Goal: Task Accomplishment & Management: Use online tool/utility

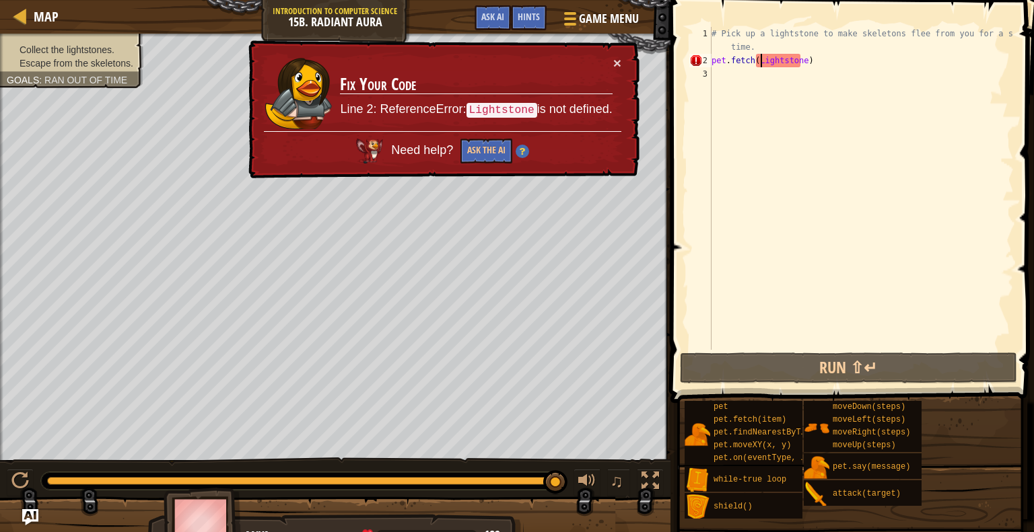
scroll to position [6, 4]
click at [850, 48] on div "# Pick up a lightstone to make skeletons flee from you for a short time. pet . …" at bounding box center [861, 208] width 305 height 363
click at [843, 67] on div "# Pick up a lightstone to make skeletons flee from you for a short time. pet . …" at bounding box center [861, 208] width 305 height 363
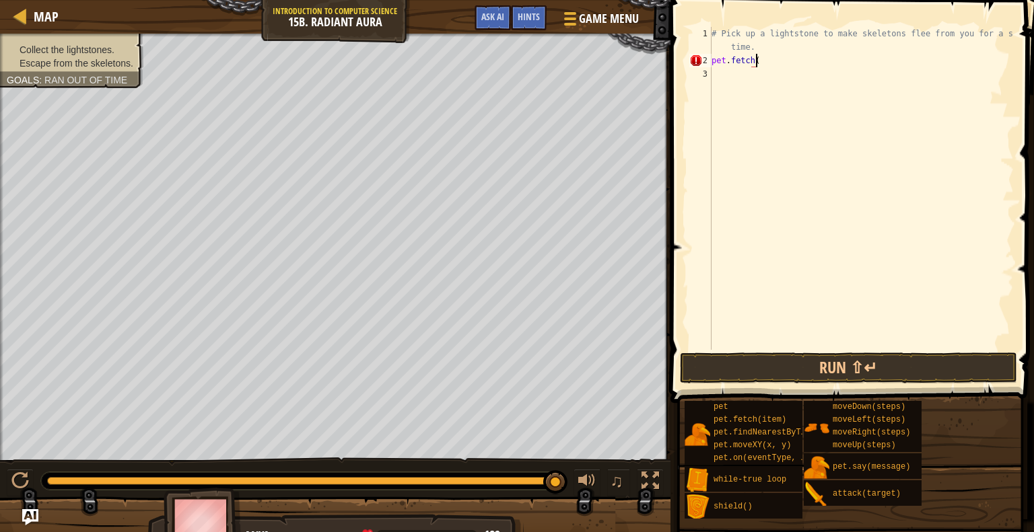
scroll to position [6, 1]
type textarea "p"
type textarea "h"
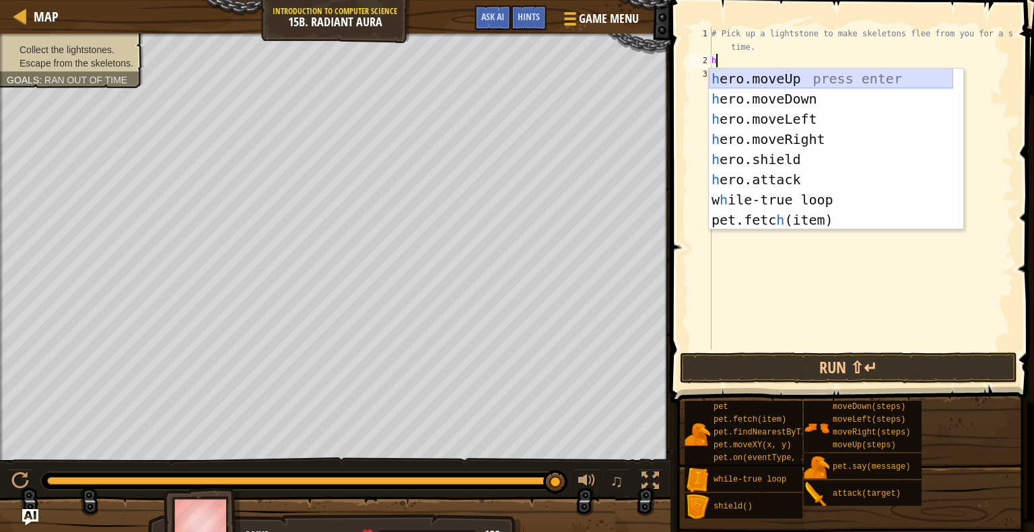
click at [759, 75] on div "h ero.moveUp press enter h ero.moveDown press enter h ero.moveLeft press enter …" at bounding box center [831, 170] width 244 height 202
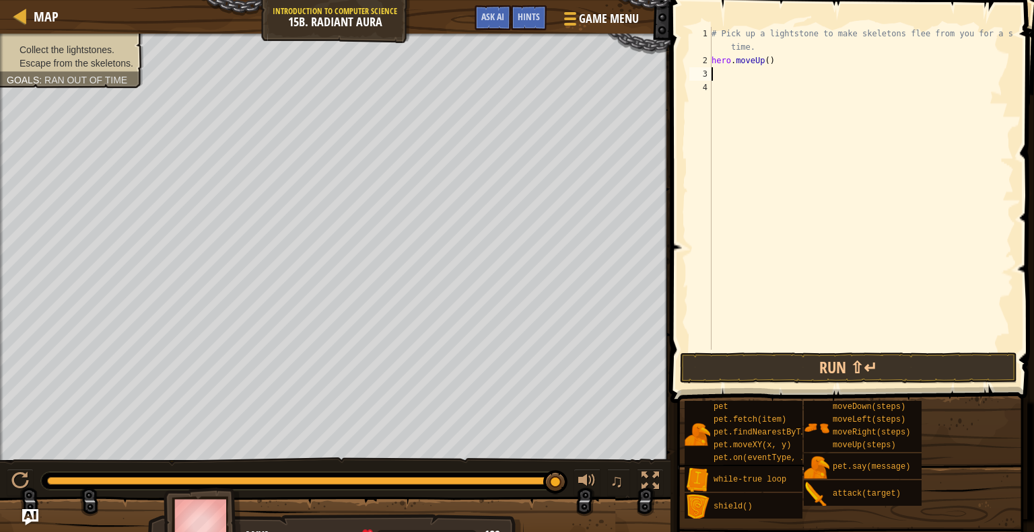
click at [748, 73] on div "# Pick up a lightstone to make skeletons flee from you for a short time. hero .…" at bounding box center [861, 208] width 305 height 363
type textarea "h"
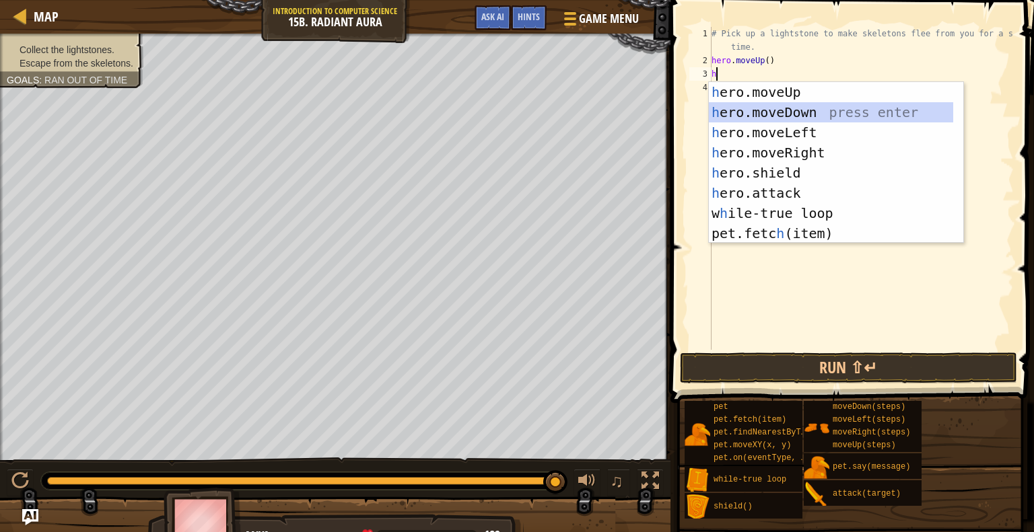
click at [755, 113] on div "h ero.moveUp press enter h ero.moveDown press enter h ero.moveLeft press enter …" at bounding box center [831, 183] width 244 height 202
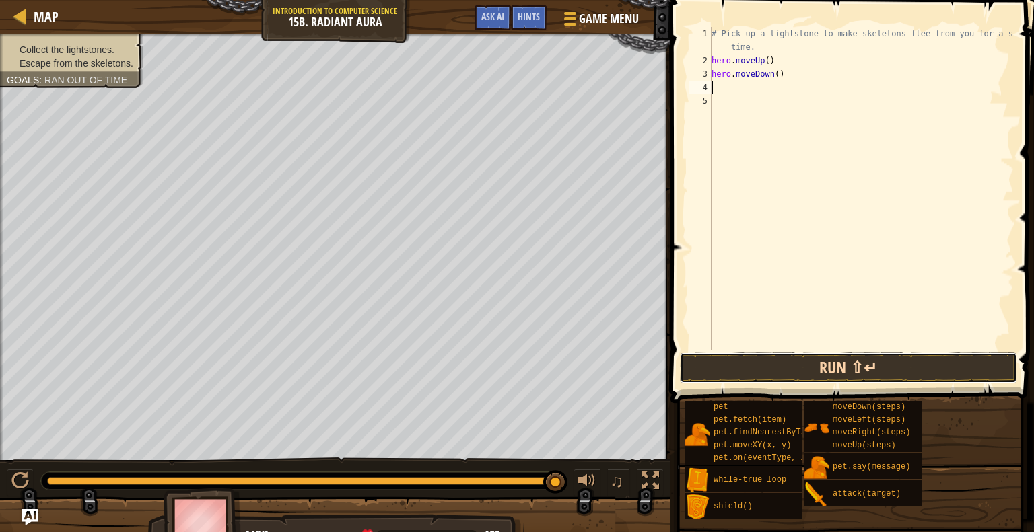
click at [814, 371] on button "Run ⇧↵" at bounding box center [848, 368] width 337 height 31
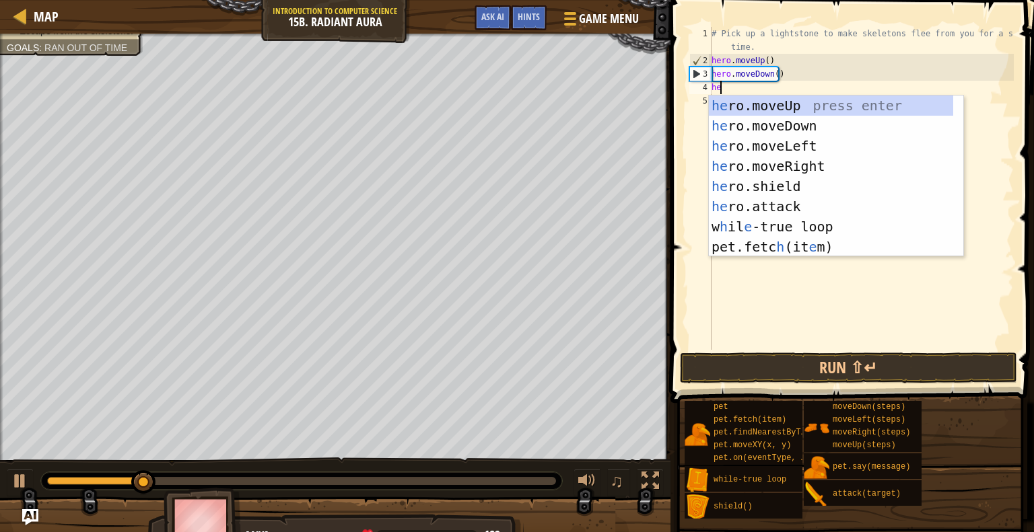
type textarea "her"
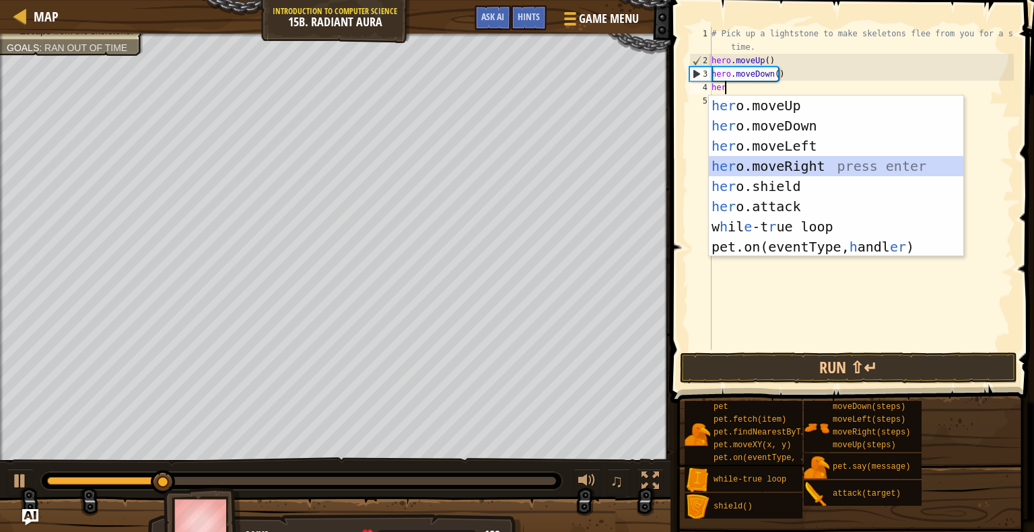
click at [757, 167] on div "her o.moveUp press enter her o.moveDown press enter her o.moveLeft press enter …" at bounding box center [836, 197] width 254 height 202
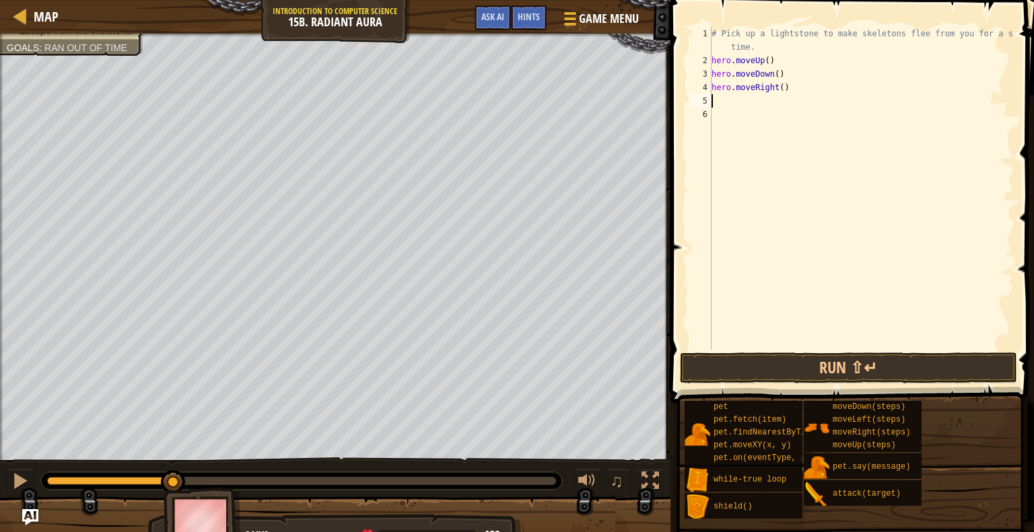
click at [719, 99] on div "# Pick up a lightstone to make skeletons flee from you for a short time. hero .…" at bounding box center [861, 208] width 305 height 363
click at [778, 83] on div "# Pick up a lightstone to make skeletons flee from you for a short time. hero .…" at bounding box center [861, 208] width 305 height 363
type textarea "hero.moveRight(2)"
click at [736, 100] on div "# Pick up a lightstone to make skeletons flee from you for a short time. hero .…" at bounding box center [861, 208] width 305 height 363
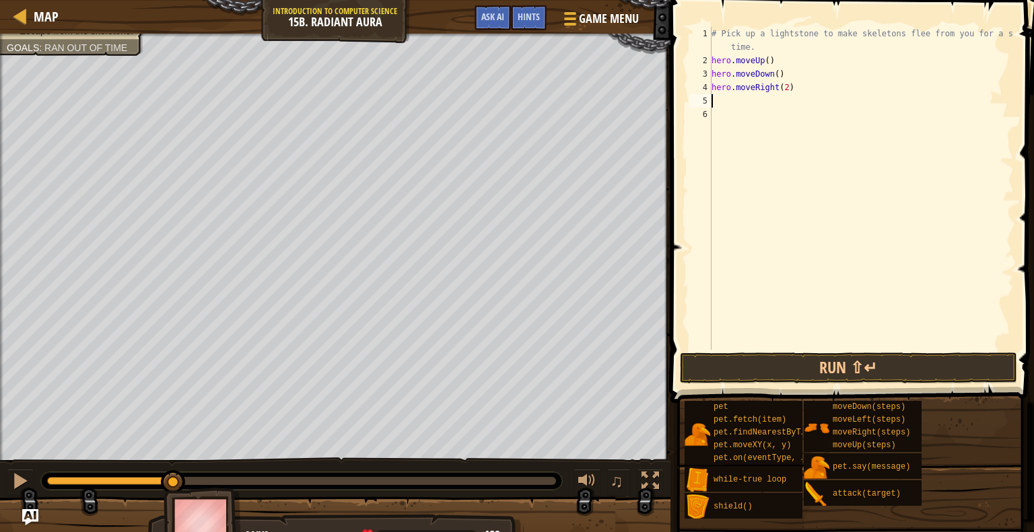
scroll to position [6, 0]
type textarea "he"
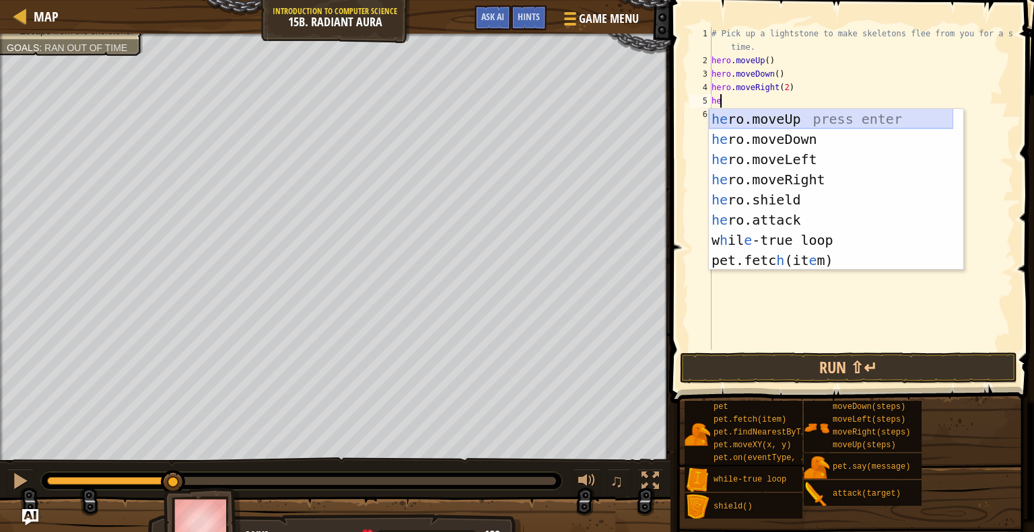
click at [749, 119] on div "he ro.moveUp press enter he ro.moveDown press enter he ro.moveLeft press enter …" at bounding box center [831, 210] width 244 height 202
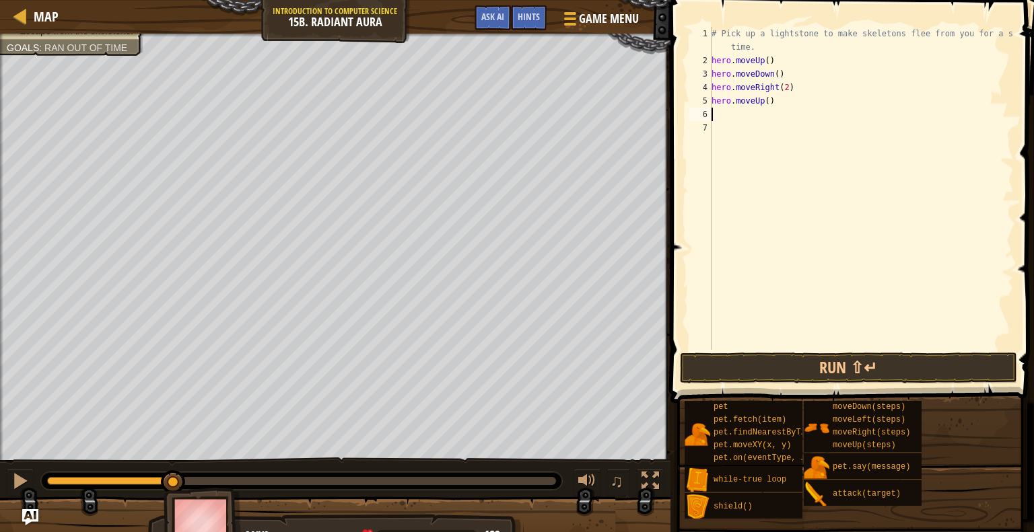
type textarea "h"
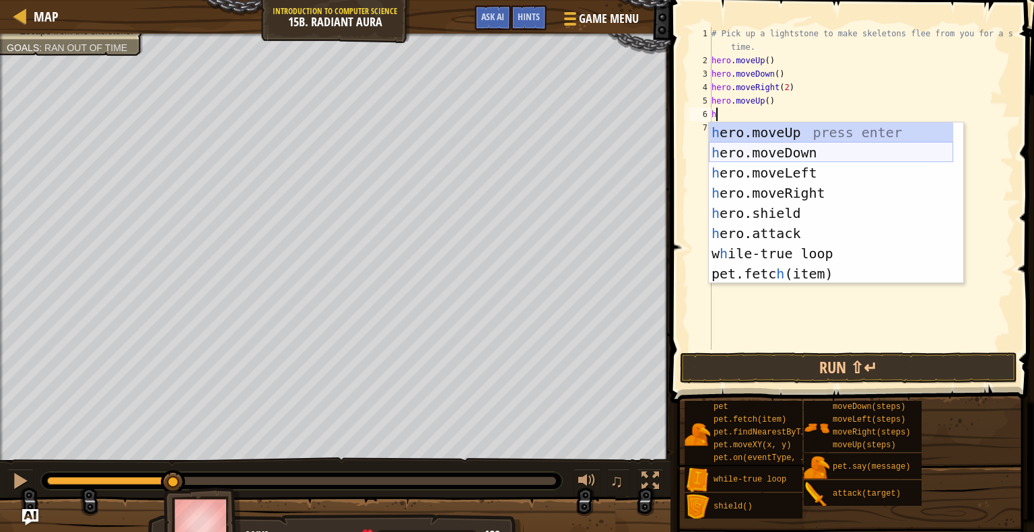
click at [767, 150] on div "h ero.moveUp press enter h ero.moveDown press enter h ero.moveLeft press enter …" at bounding box center [831, 224] width 244 height 202
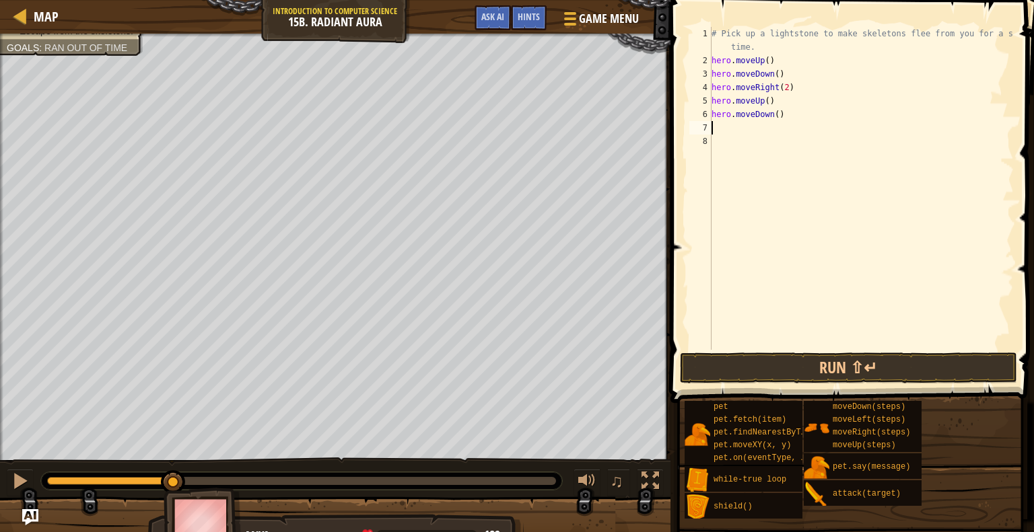
type textarea "h"
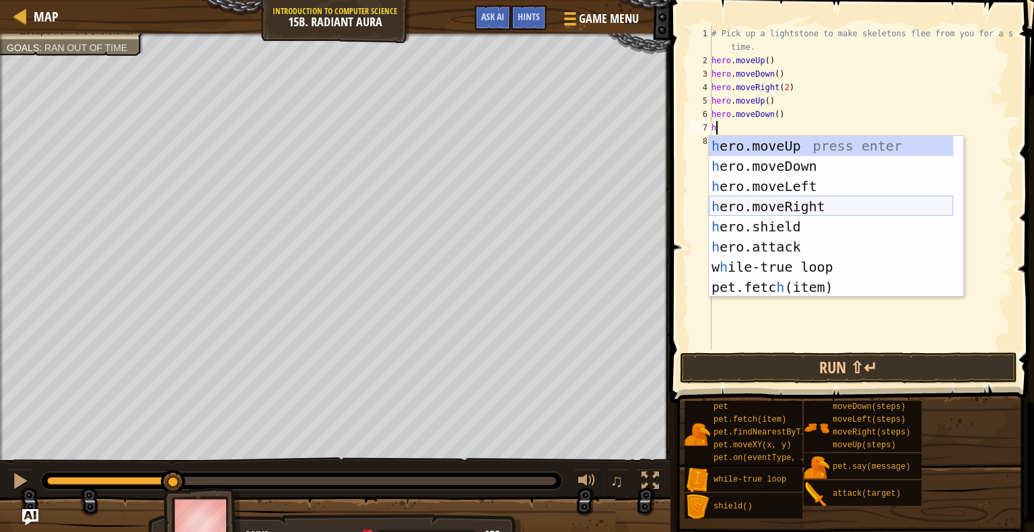
click at [757, 203] on div "h ero.moveUp press enter h ero.moveDown press enter h ero.moveLeft press enter …" at bounding box center [831, 237] width 244 height 202
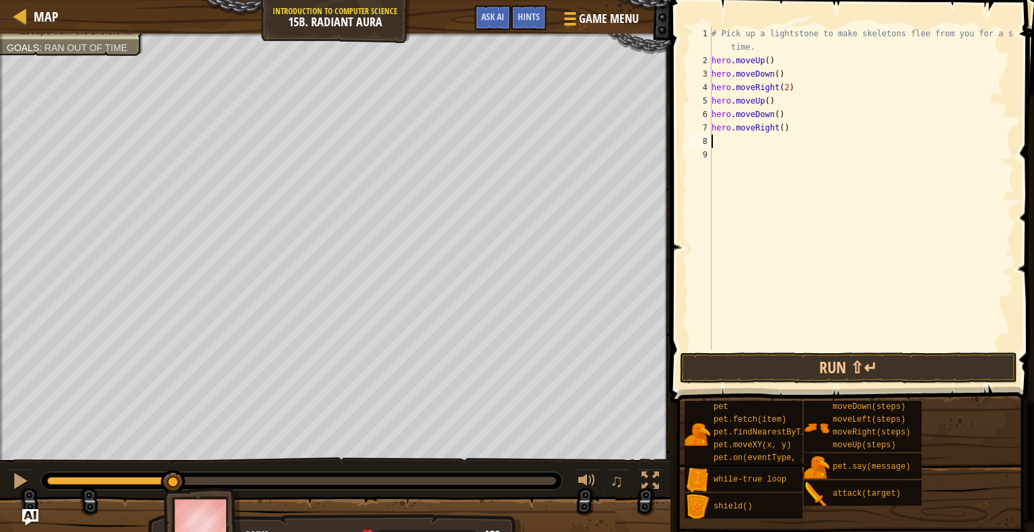
click at [777, 131] on div "# Pick up a lightstone to make skeletons flee from you for a short time. hero .…" at bounding box center [861, 208] width 305 height 363
type textarea "hero.moveRight(2)"
click at [759, 144] on div "# Pick up a lightstone to make skeletons flee from you for a short time. hero .…" at bounding box center [861, 208] width 305 height 363
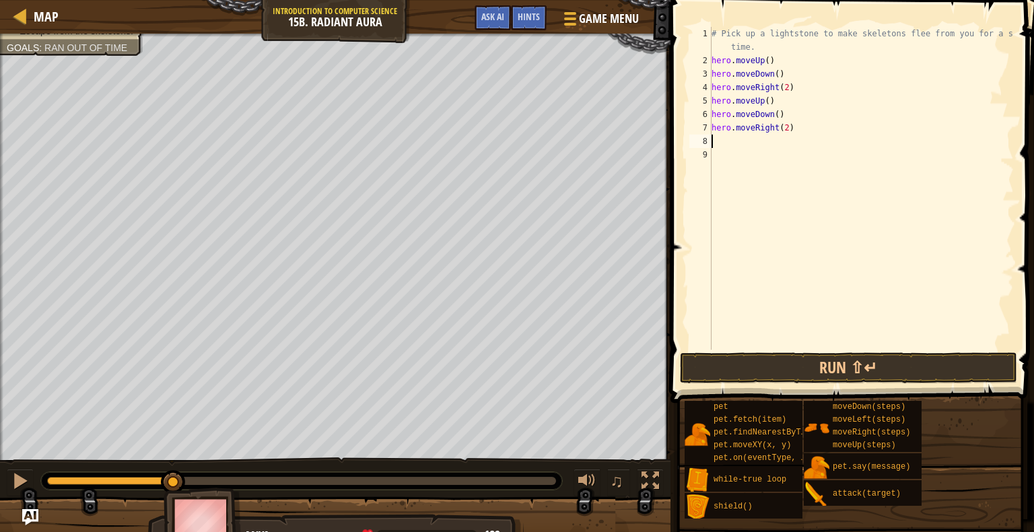
type textarea "h"
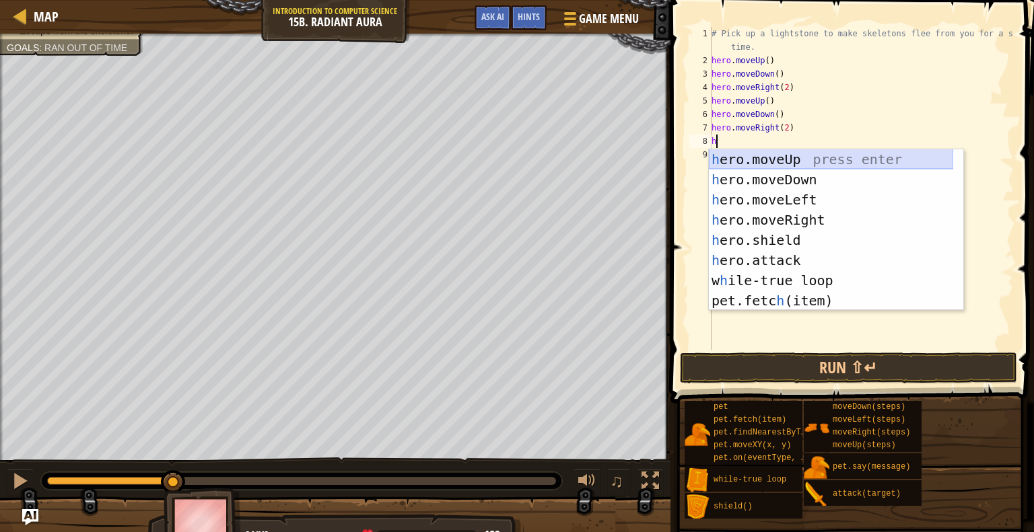
click at [752, 164] on div "h ero.moveUp press enter h ero.moveDown press enter h ero.moveLeft press enter …" at bounding box center [831, 250] width 244 height 202
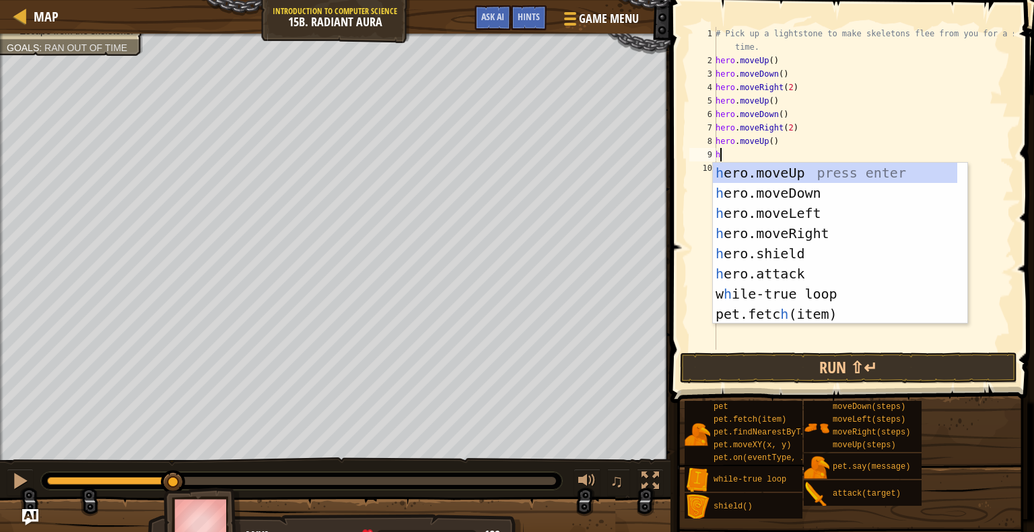
type textarea "h"
click at [755, 192] on div "h ero.moveUp press enter h ero.moveDown press enter h ero.moveLeft press enter …" at bounding box center [835, 264] width 244 height 202
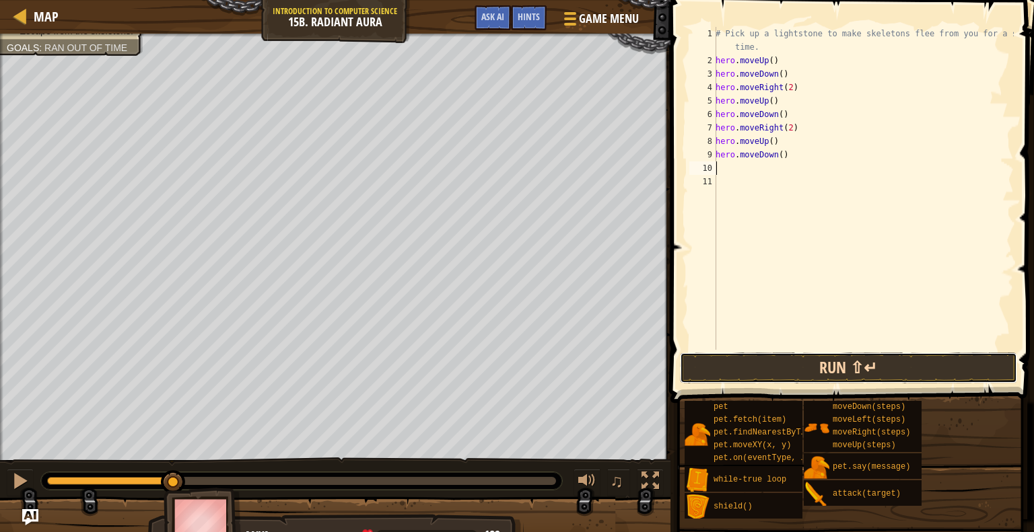
click at [818, 380] on button "Run ⇧↵" at bounding box center [848, 368] width 337 height 31
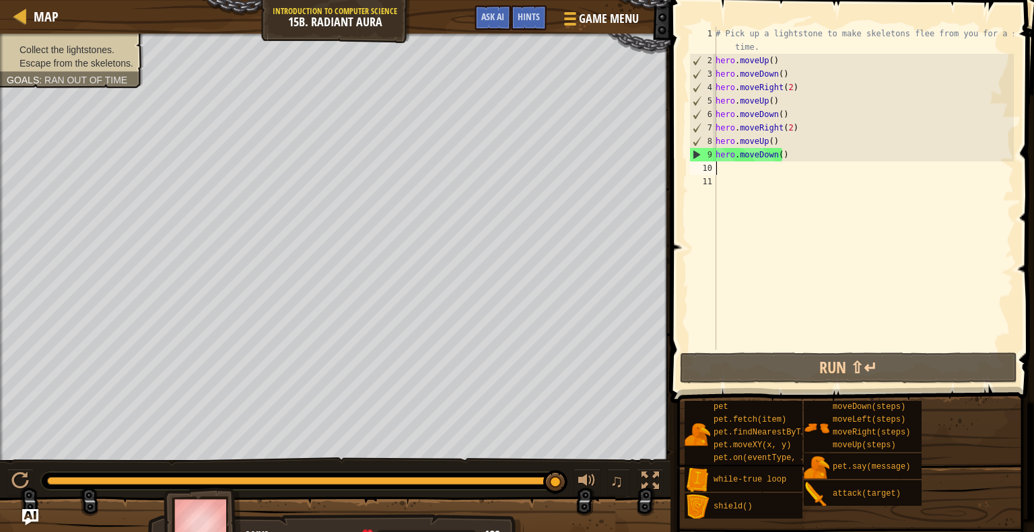
click at [732, 167] on div "# Pick up a lightstone to make skeletons flee from you for a short time. hero .…" at bounding box center [863, 208] width 301 height 363
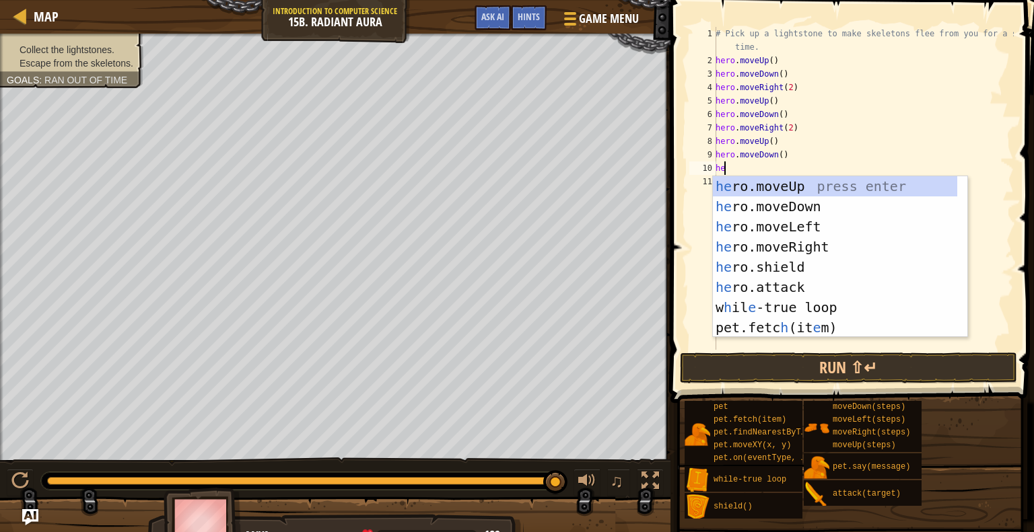
type textarea "her"
click at [757, 246] on div "her o.moveUp press enter her o.moveDown press enter her o.moveLeft press enter …" at bounding box center [840, 277] width 254 height 202
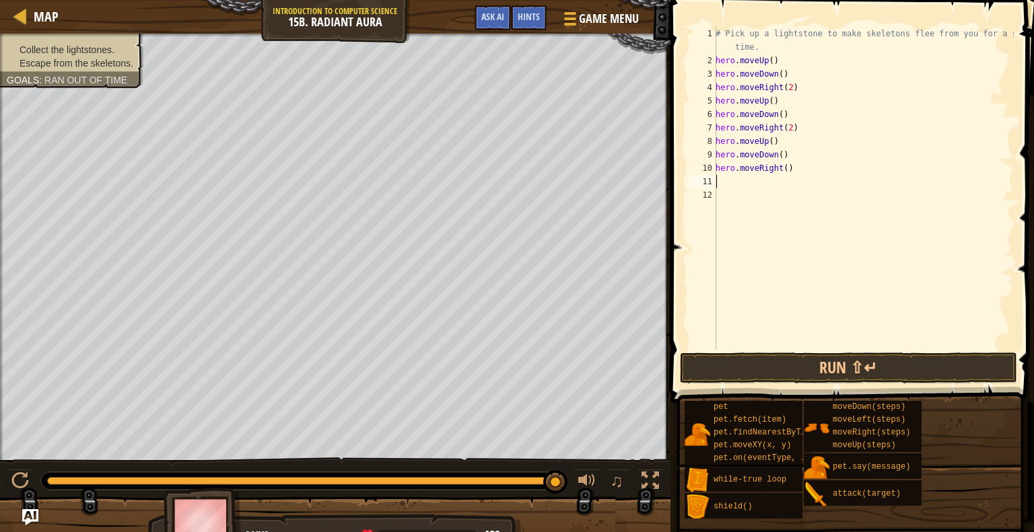
type textarea "2"
click at [785, 168] on div "# Pick up a lightstone to make skeletons flee from you for a short time. hero .…" at bounding box center [863, 208] width 301 height 363
click at [783, 169] on div "# Pick up a lightstone to make skeletons flee from you for a short time. hero .…" at bounding box center [863, 208] width 301 height 363
type textarea "hero.moveRight(3)"
click at [843, 370] on button "Run ⇧↵" at bounding box center [848, 368] width 337 height 31
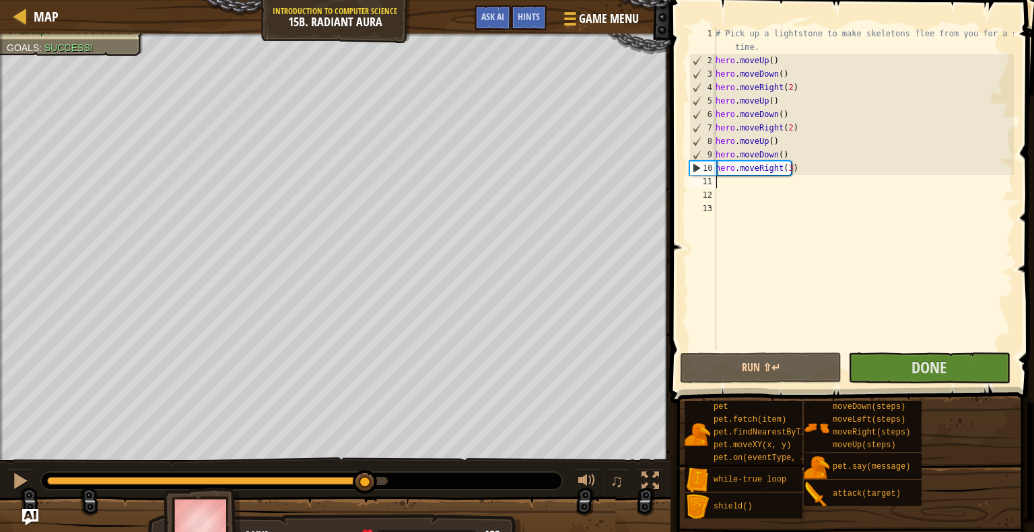
click at [365, 479] on div "0:22.2 Now: 0:05.2 Max: 0:23.7" at bounding box center [217, 481] width 341 height 8
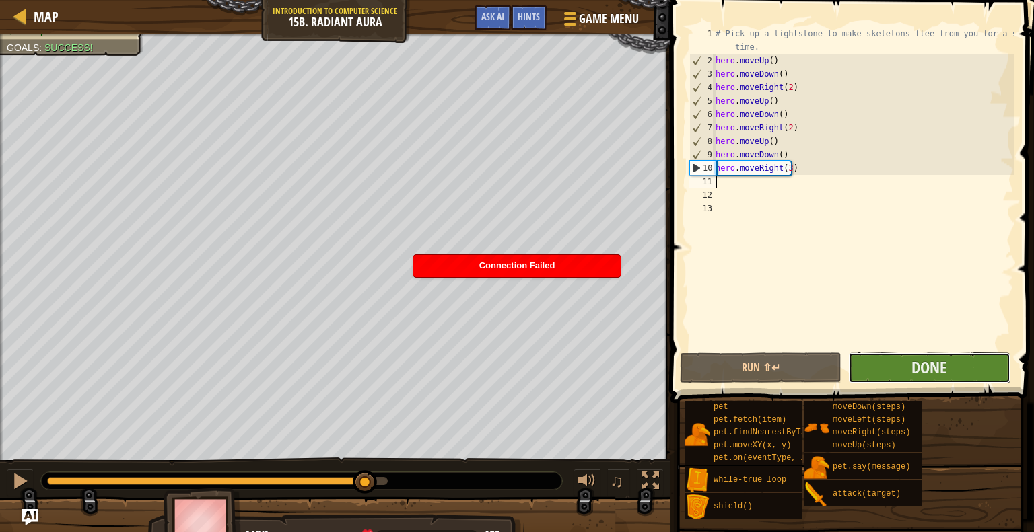
click at [870, 365] on button "Done" at bounding box center [929, 368] width 162 height 31
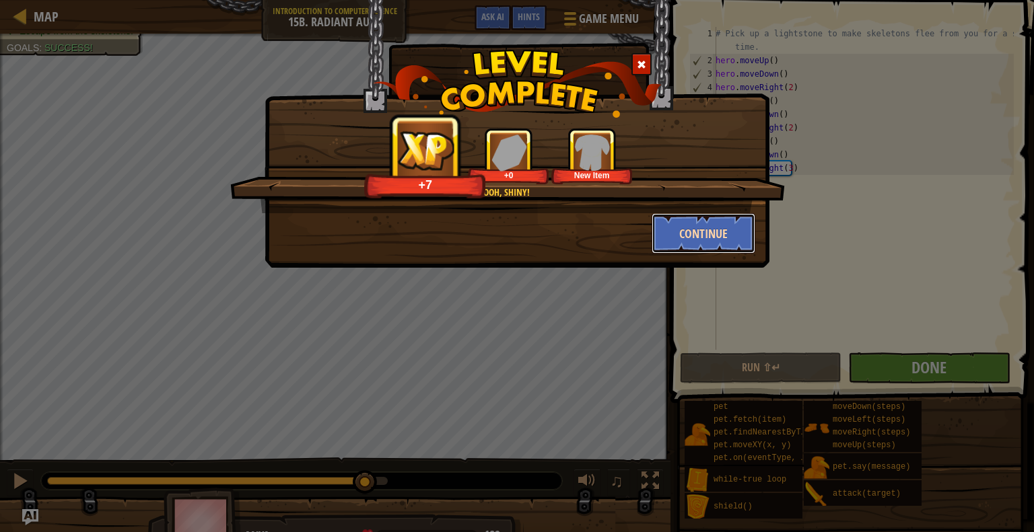
click at [698, 232] on button "Continue" at bounding box center [704, 233] width 104 height 40
